Goal: Find specific page/section: Find specific page/section

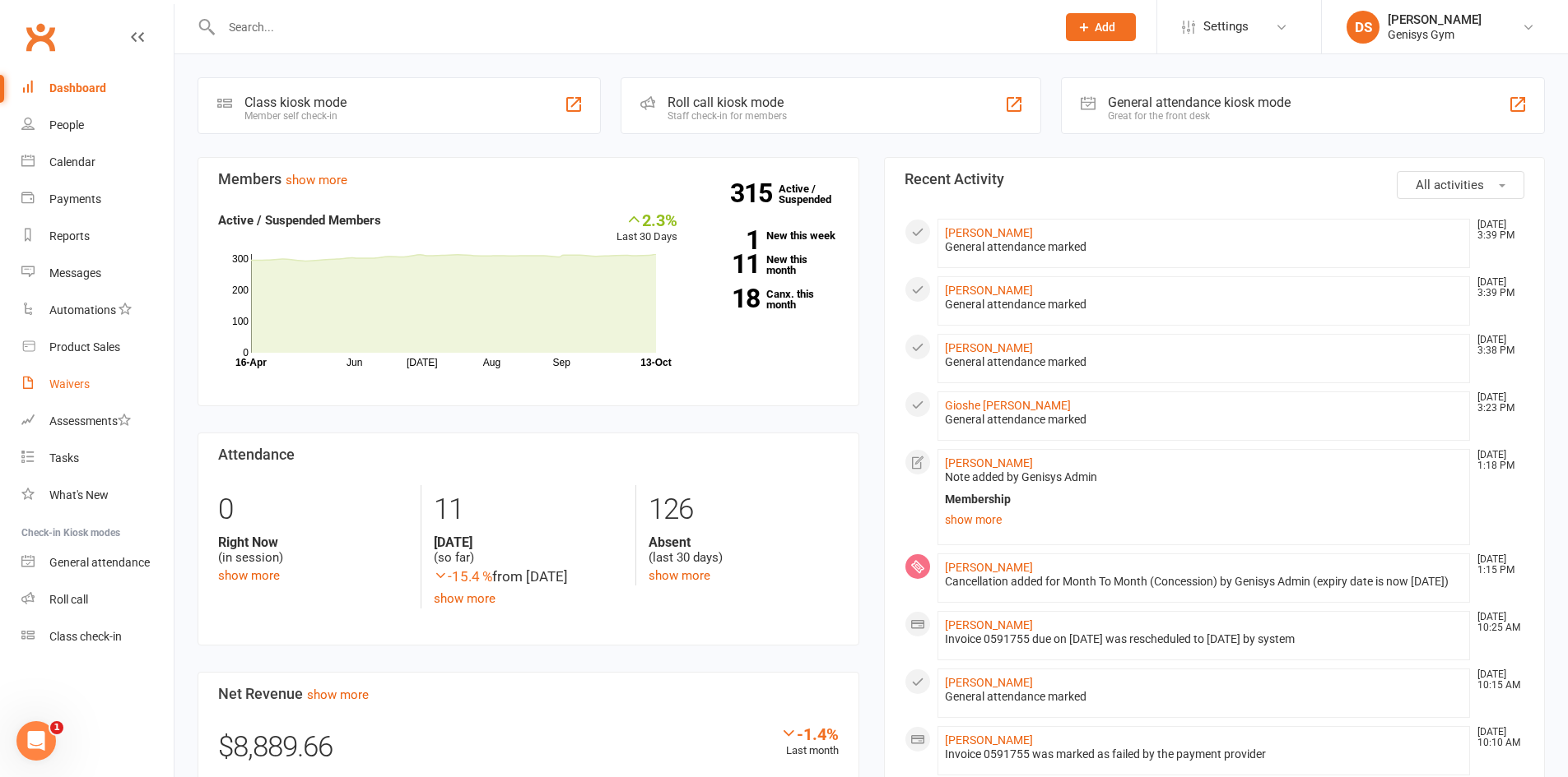
click at [66, 380] on div "Waivers" at bounding box center [70, 384] width 41 height 13
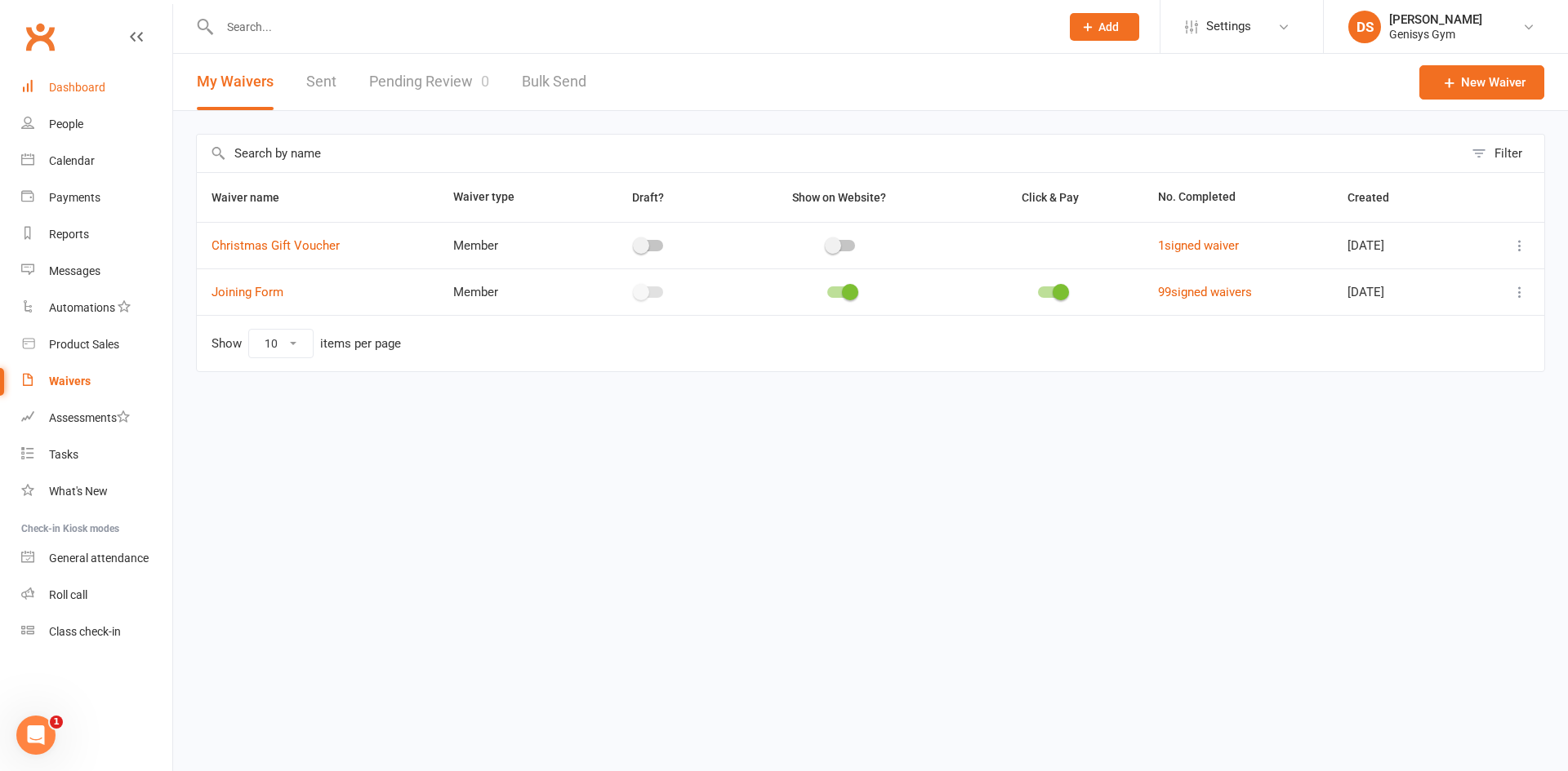
click at [92, 102] on link "Dashboard" at bounding box center [96, 88] width 151 height 37
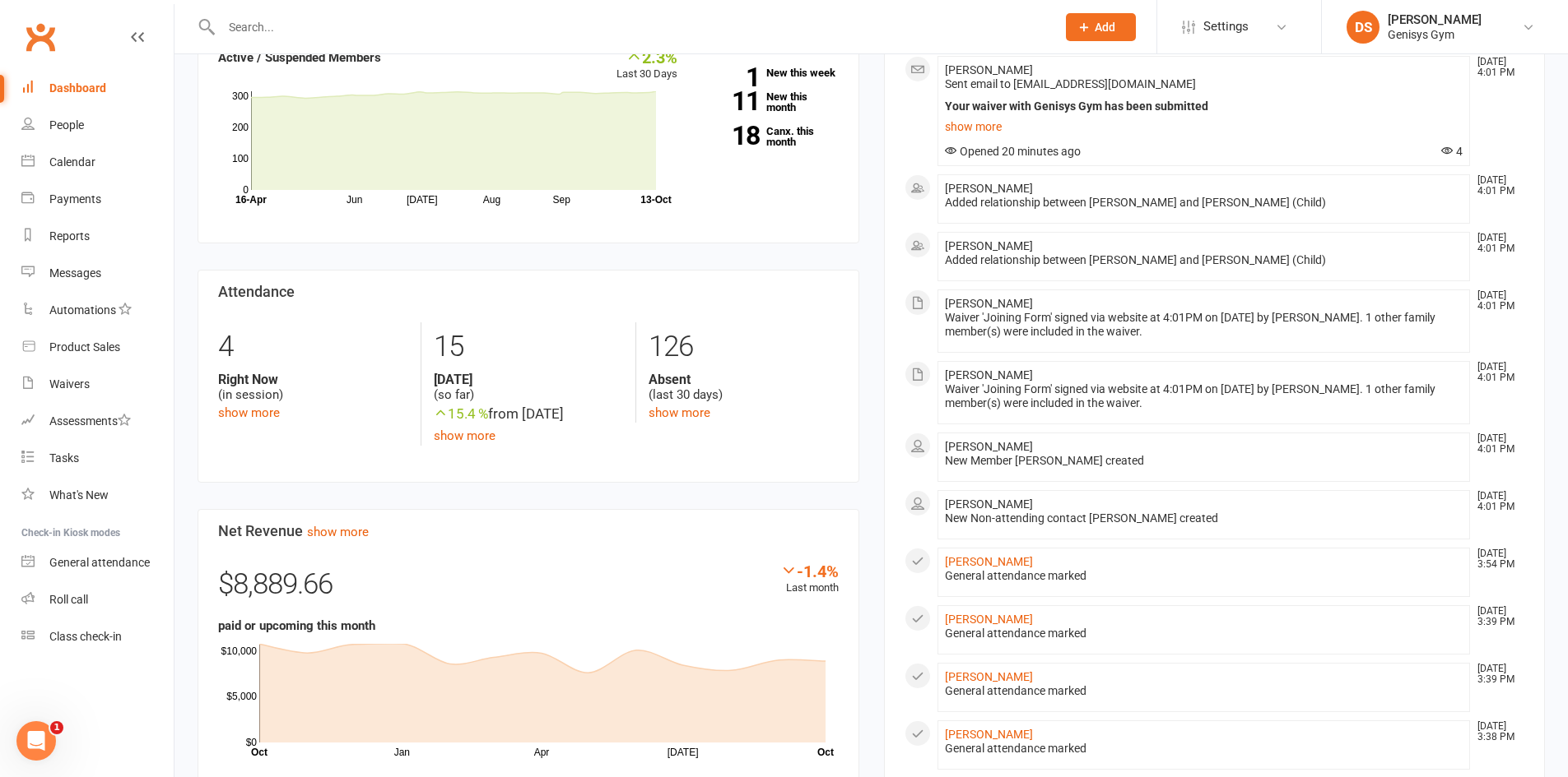
scroll to position [164, 0]
click at [898, 381] on div at bounding box center [1204, 381] width 519 height 0
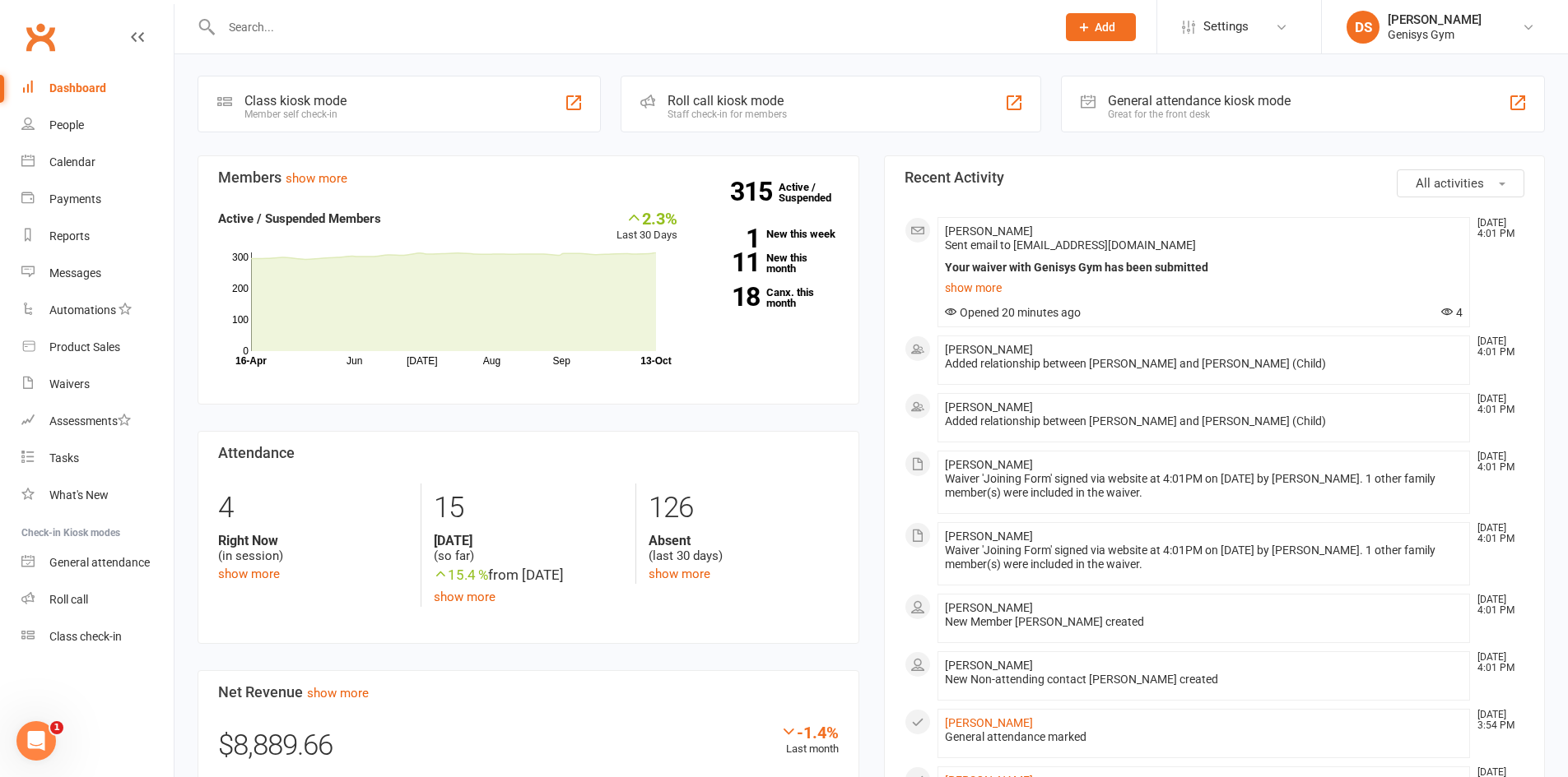
scroll to position [0, 0]
click at [898, 293] on link "show more" at bounding box center [1204, 290] width 519 height 23
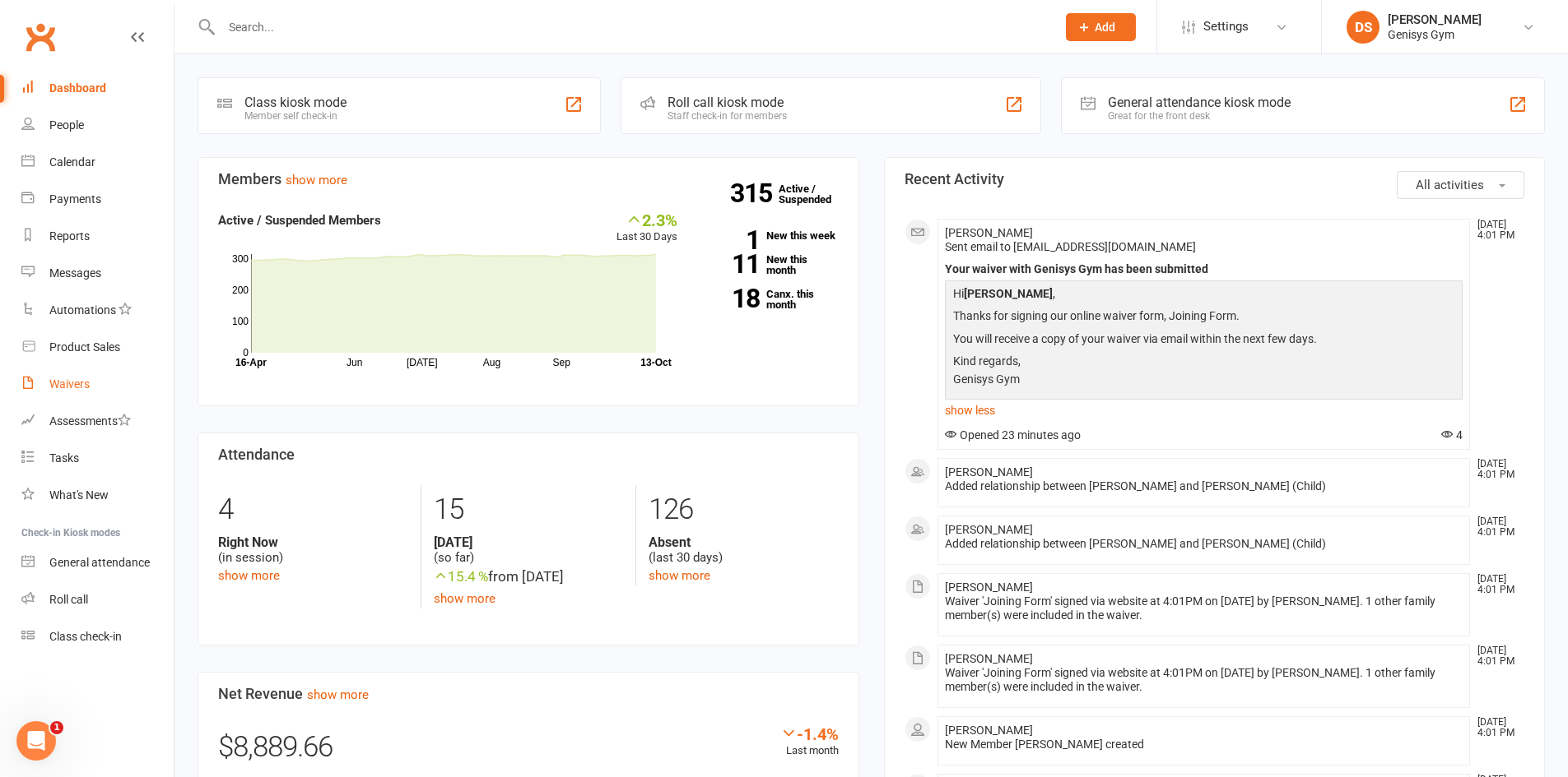
click at [96, 380] on link "Waivers" at bounding box center [97, 385] width 152 height 37
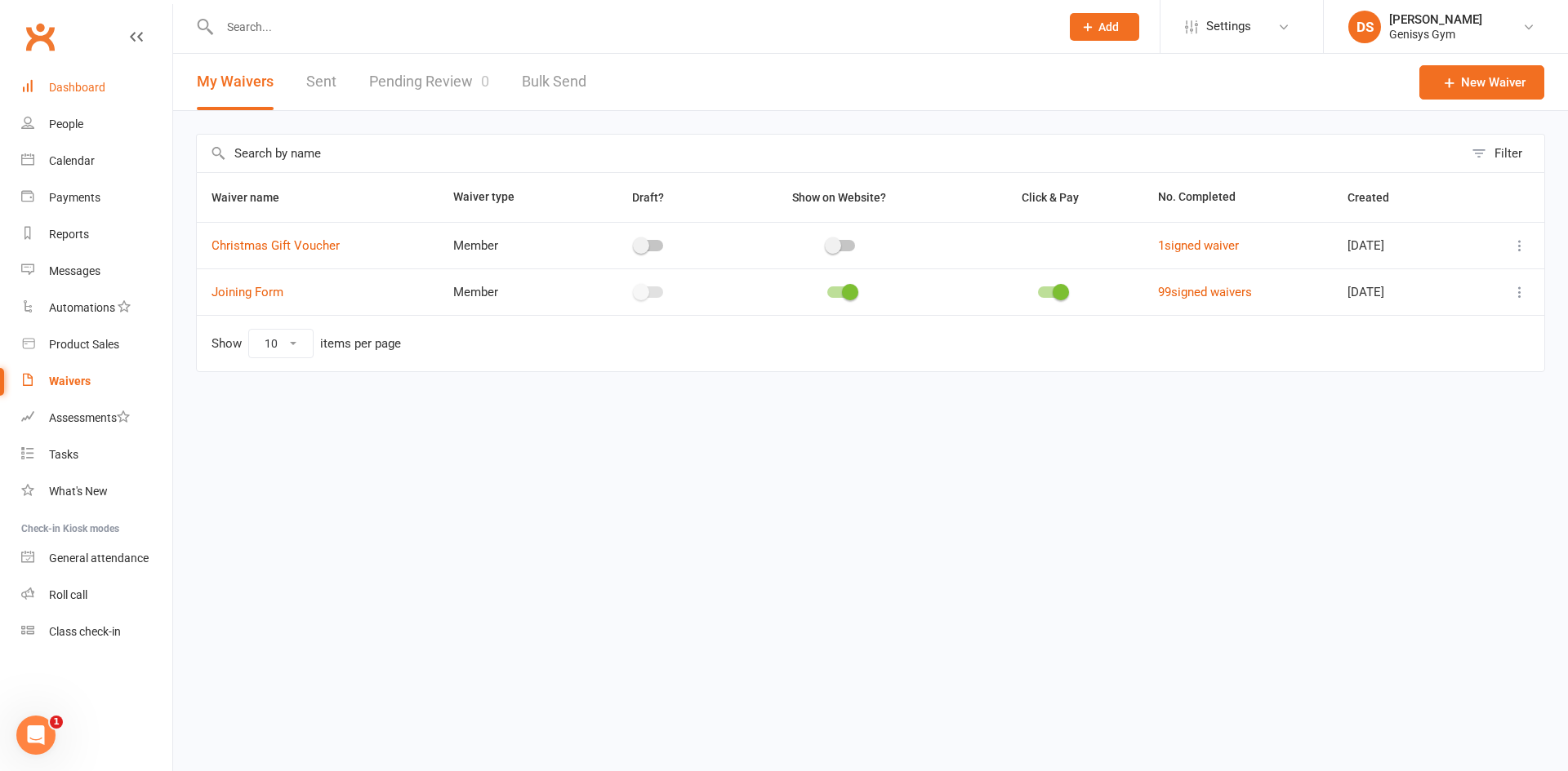
click at [96, 89] on div "Dashboard" at bounding box center [77, 87] width 56 height 13
